Goal: Task Accomplishment & Management: Use online tool/utility

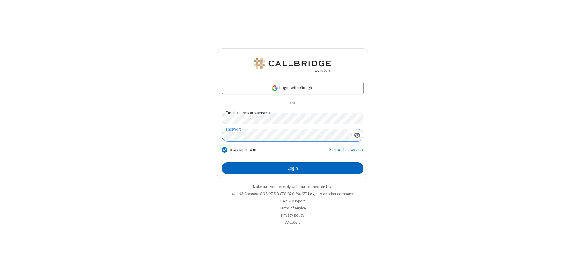
click at [293, 168] on button "Login" at bounding box center [293, 169] width 142 height 12
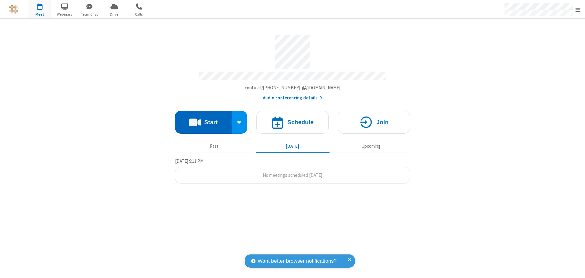
click at [203, 120] on button "Start" at bounding box center [203, 122] width 57 height 23
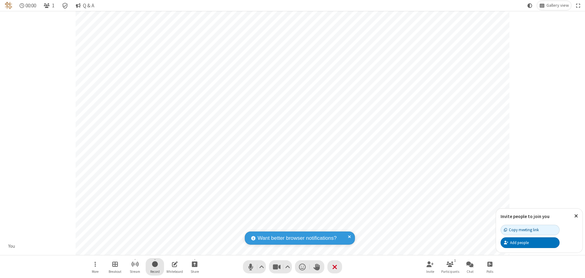
click at [155, 267] on span "Start recording" at bounding box center [155, 265] width 6 height 8
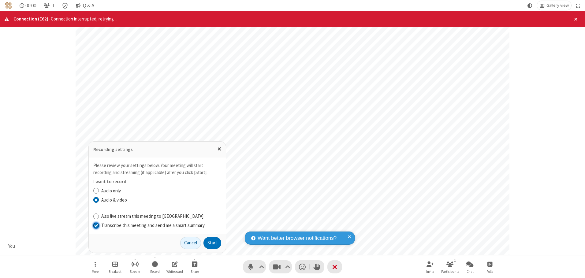
click at [96, 225] on input "Transcribe this meeting and send me a smart summary" at bounding box center [96, 225] width 6 height 6
click at [212, 243] on button "Start" at bounding box center [213, 243] width 18 height 12
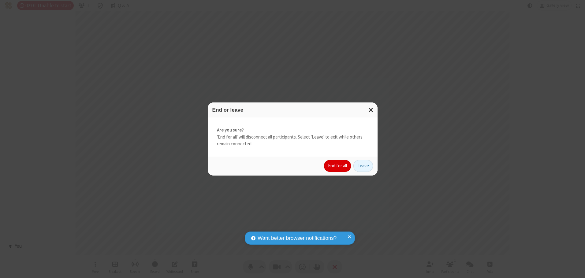
click at [338, 166] on button "End for all" at bounding box center [337, 166] width 27 height 12
